Goal: Information Seeking & Learning: Find specific fact

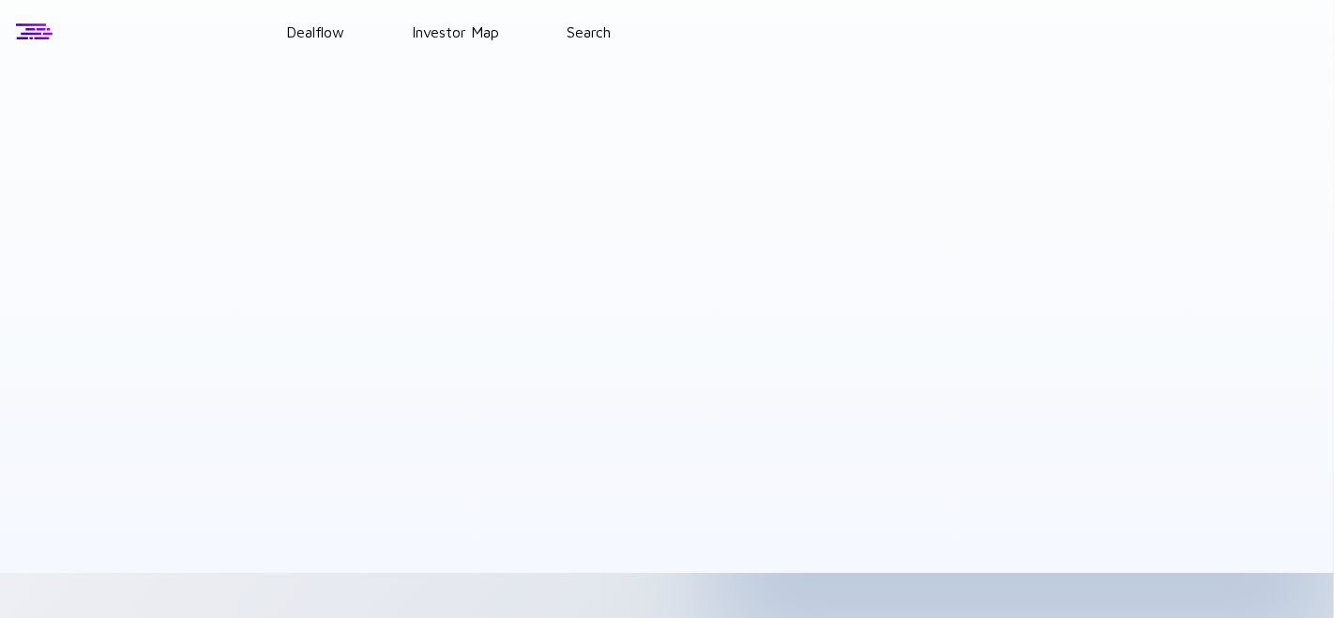
click at [311, 20] on header "Dealflow Investor Map Search" at bounding box center [667, 32] width 1334 height 64
click at [313, 37] on link "Dealflow" at bounding box center [315, 31] width 58 height 17
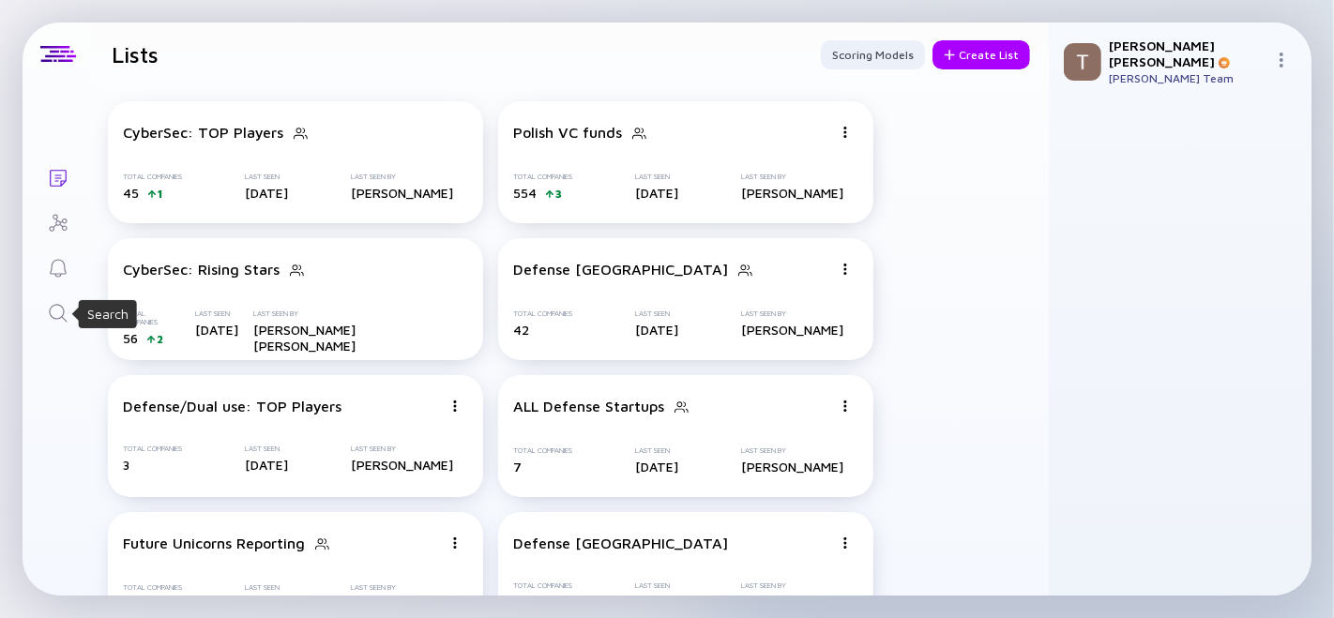
click at [55, 311] on icon "Search" at bounding box center [58, 313] width 23 height 23
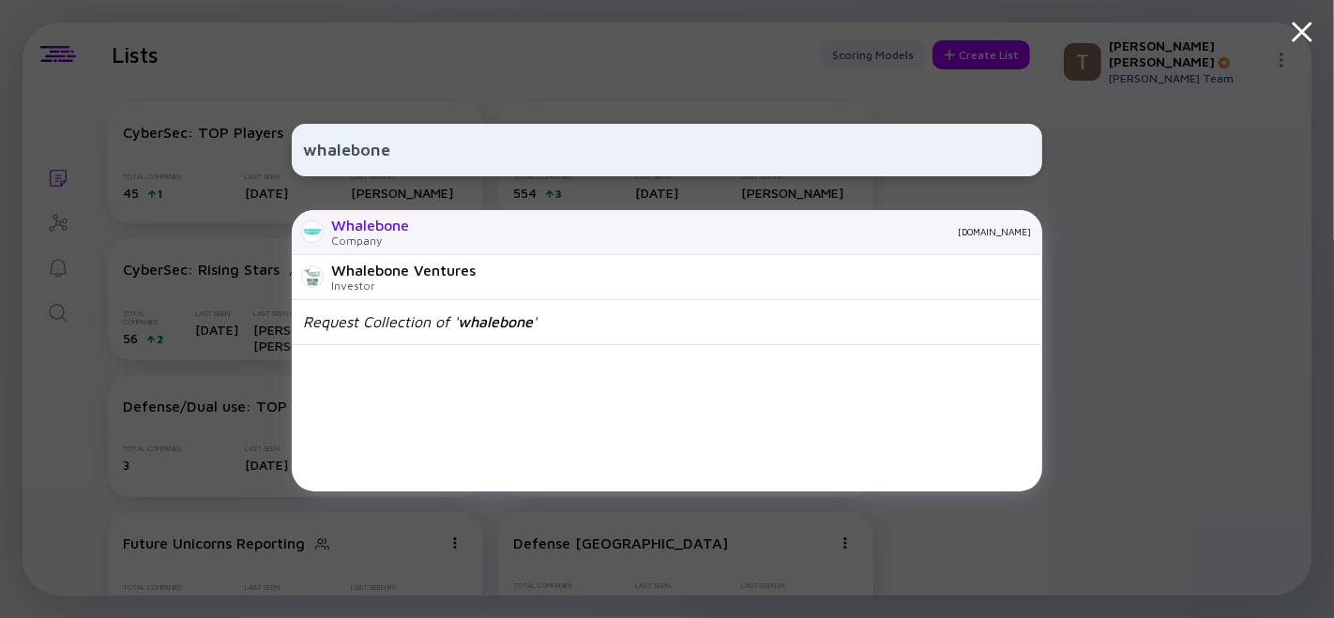
type input "whalebone"
click at [401, 223] on div "Whalebone" at bounding box center [370, 225] width 78 height 17
